Goal: Transaction & Acquisition: Purchase product/service

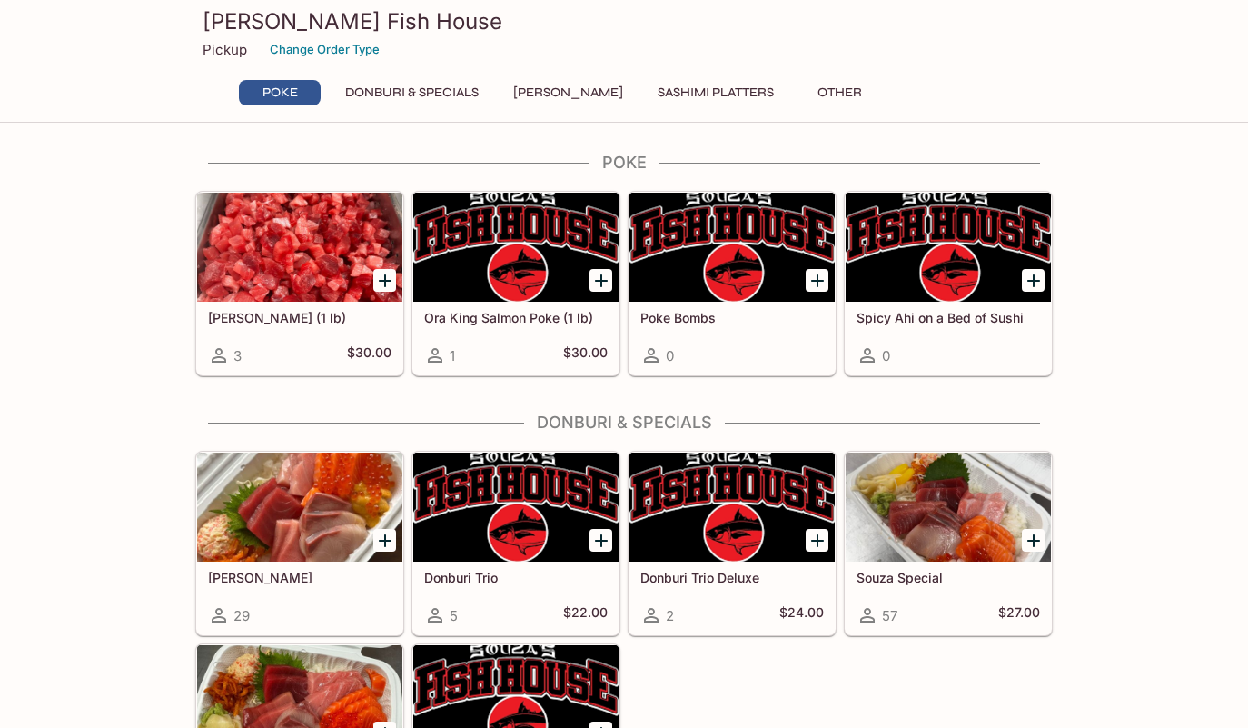
click at [451, 91] on button "Donburi & Specials" at bounding box center [412, 92] width 154 height 25
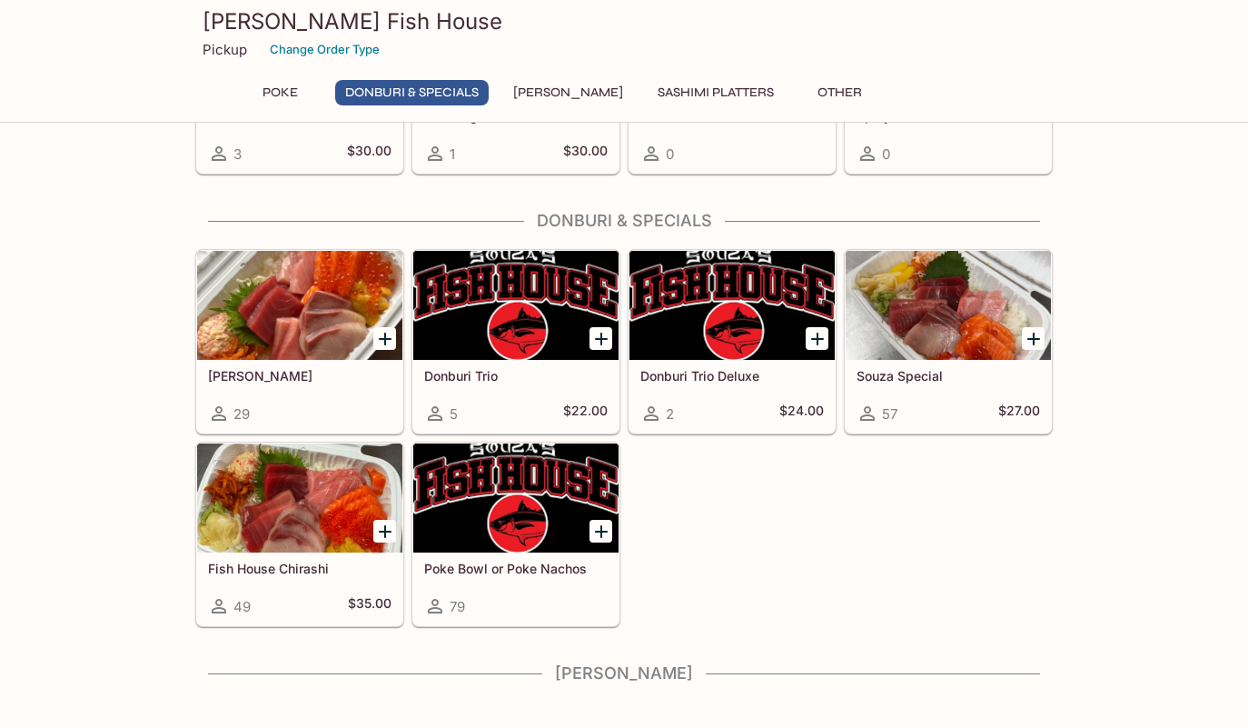
scroll to position [258, 0]
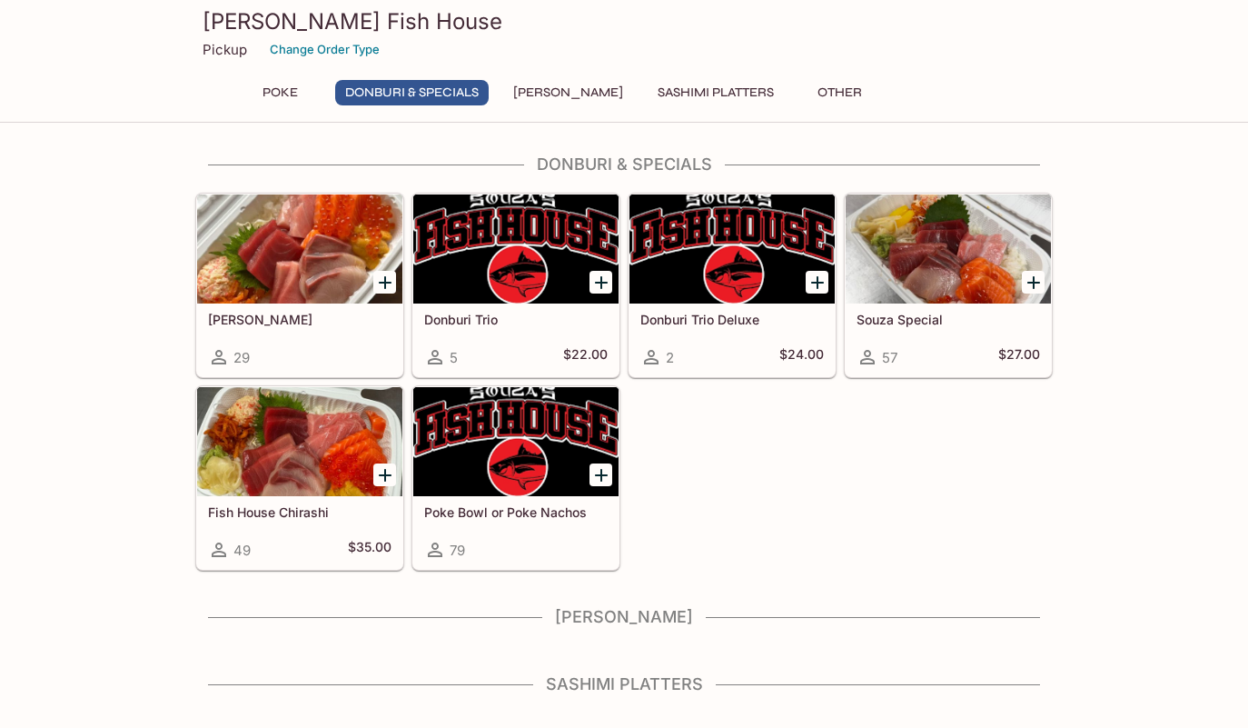
click at [571, 106] on div "Poke Donburi & Specials Sushi Cakes Sashimi Platters Other" at bounding box center [624, 98] width 785 height 36
click at [673, 94] on button "Sashimi Platters" at bounding box center [716, 92] width 136 height 25
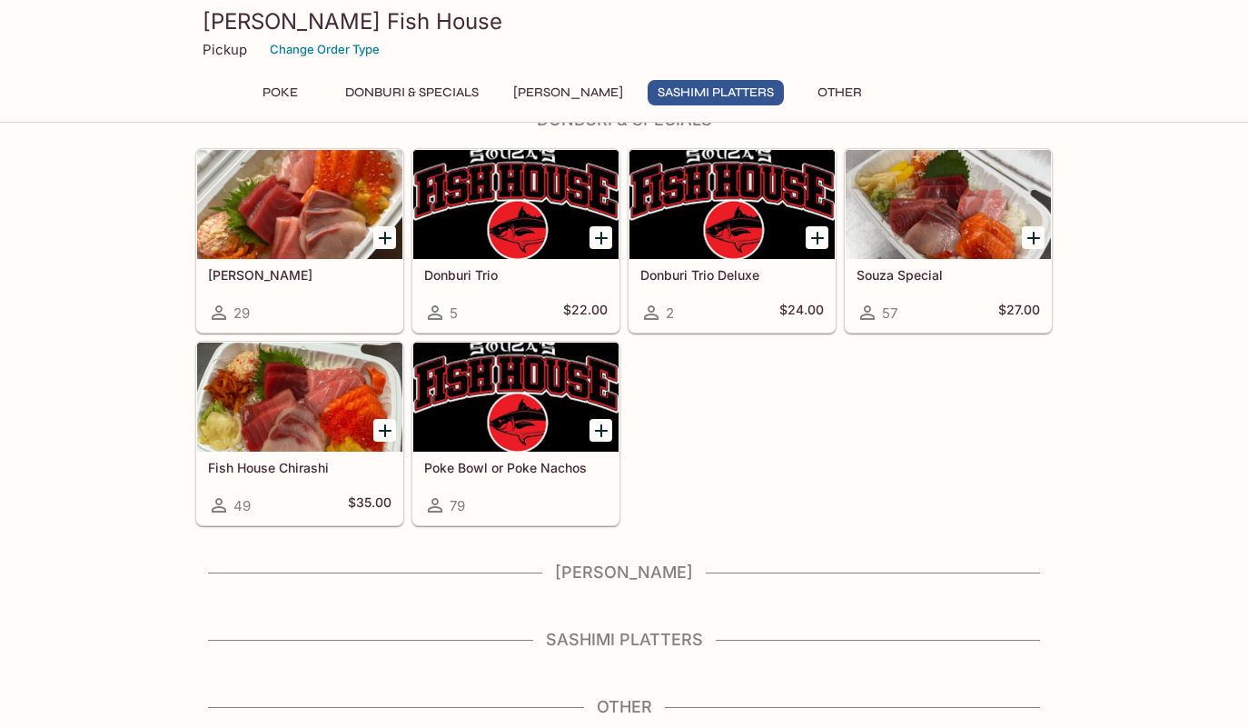
click at [836, 86] on button "Other" at bounding box center [840, 92] width 82 height 25
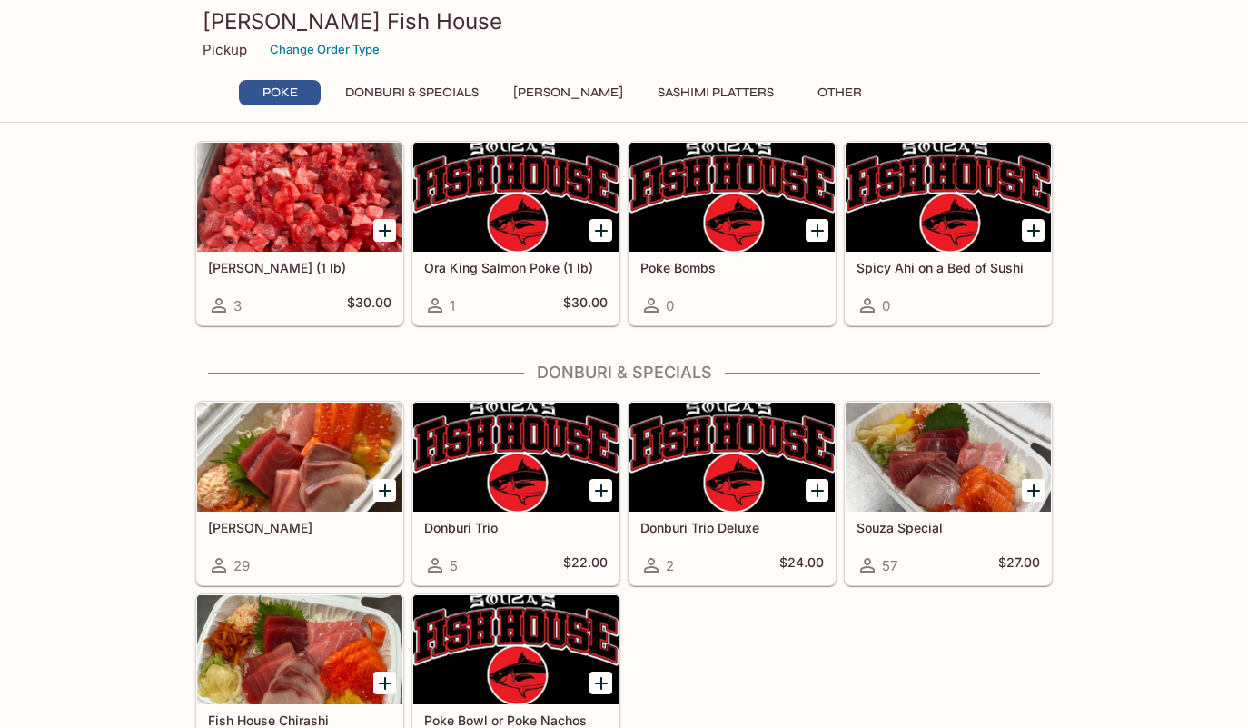
scroll to position [0, 0]
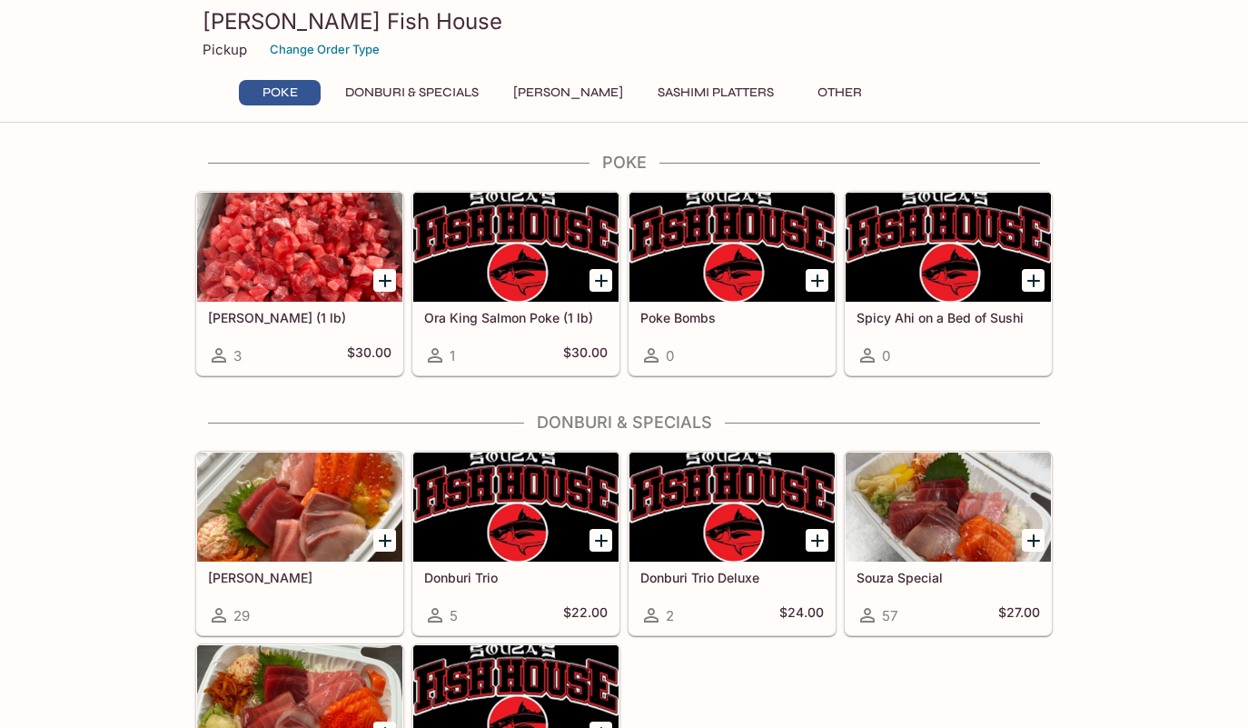
click at [400, 94] on button "Donburi & Specials" at bounding box center [412, 92] width 154 height 25
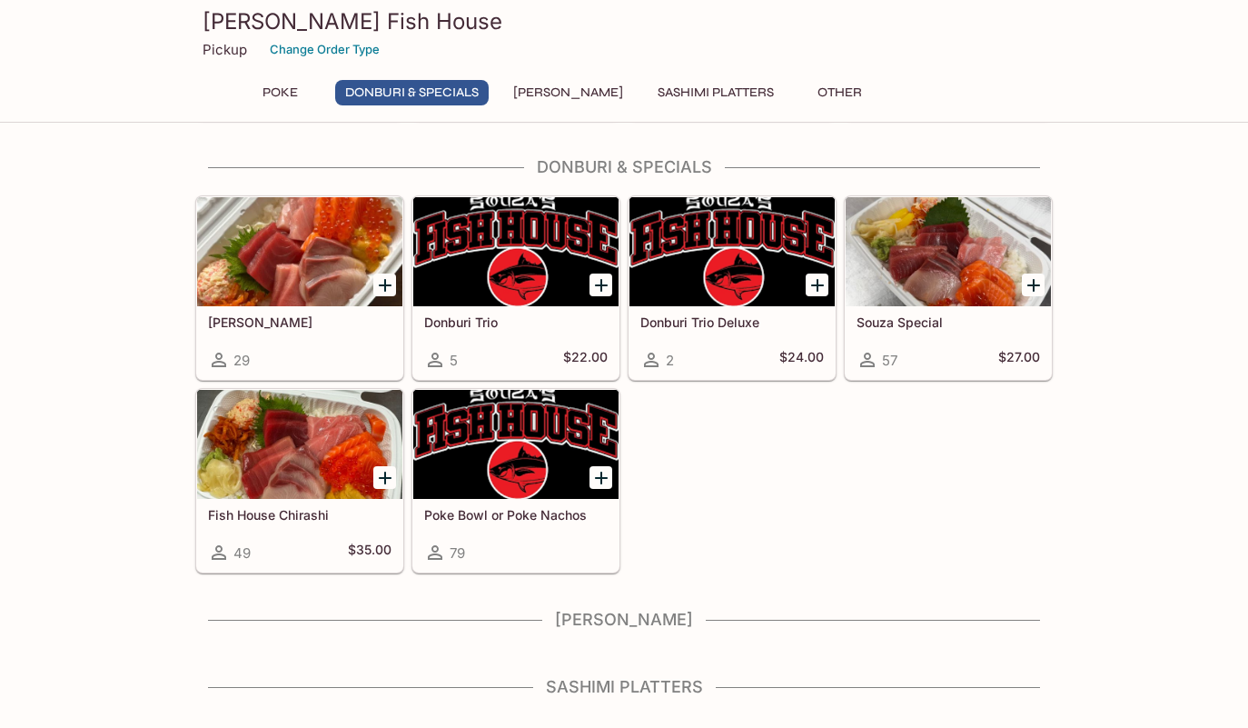
scroll to position [258, 0]
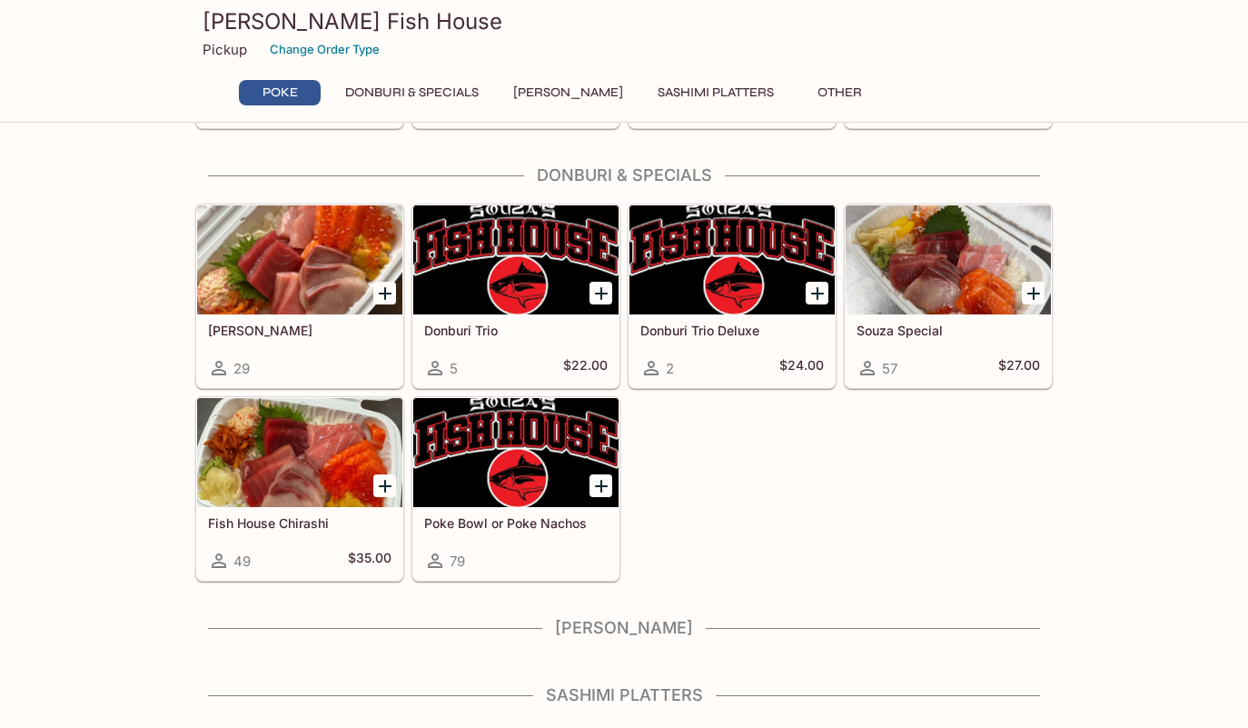
scroll to position [303, 0]
